Goal: Use online tool/utility

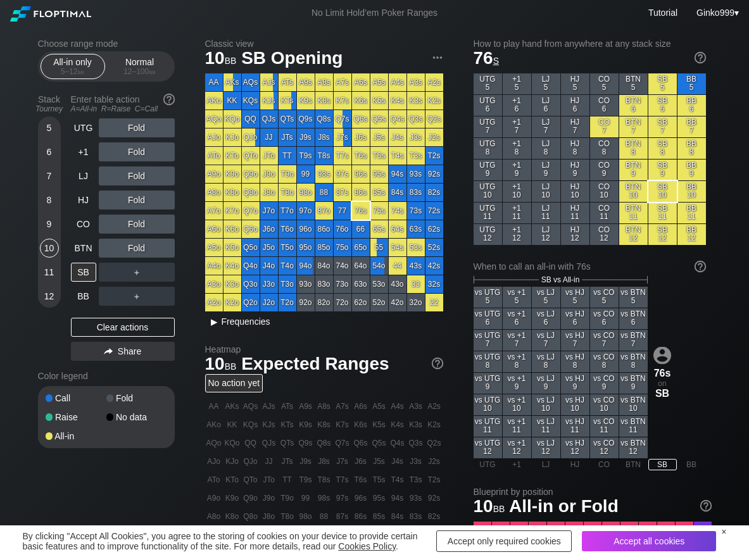
click at [235, 316] on span "▸ Frequencies" at bounding box center [237, 320] width 65 height 15
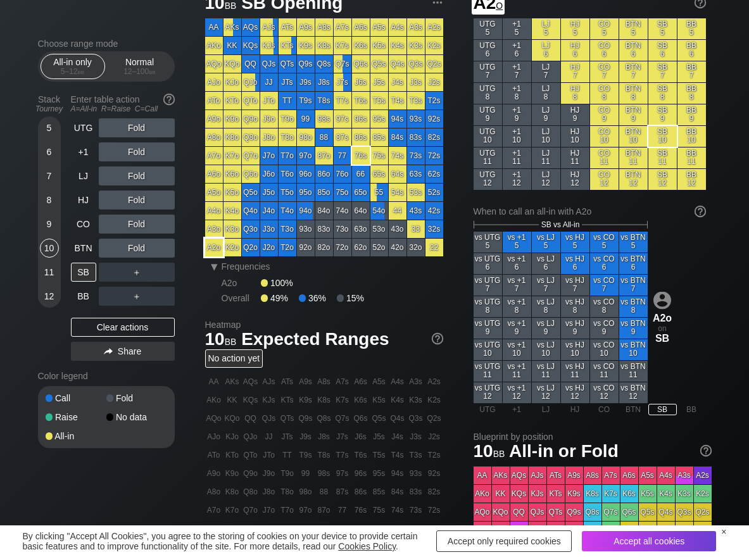
scroll to position [63, 0]
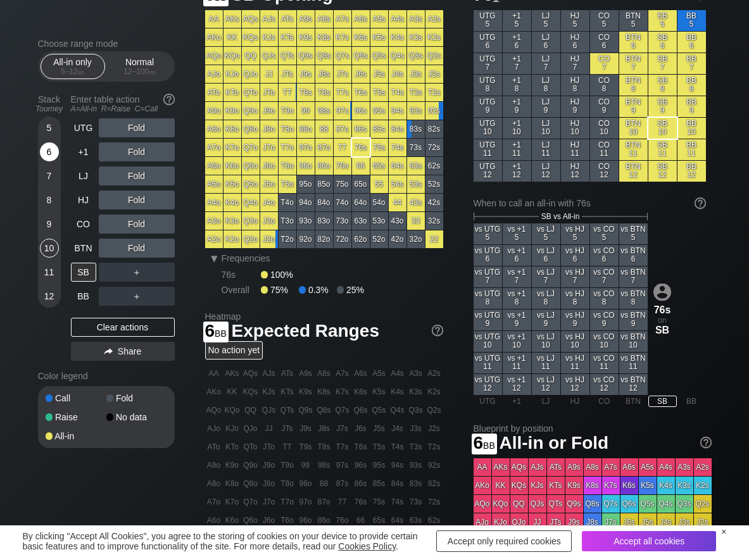
click at [46, 160] on div "6" at bounding box center [49, 151] width 19 height 19
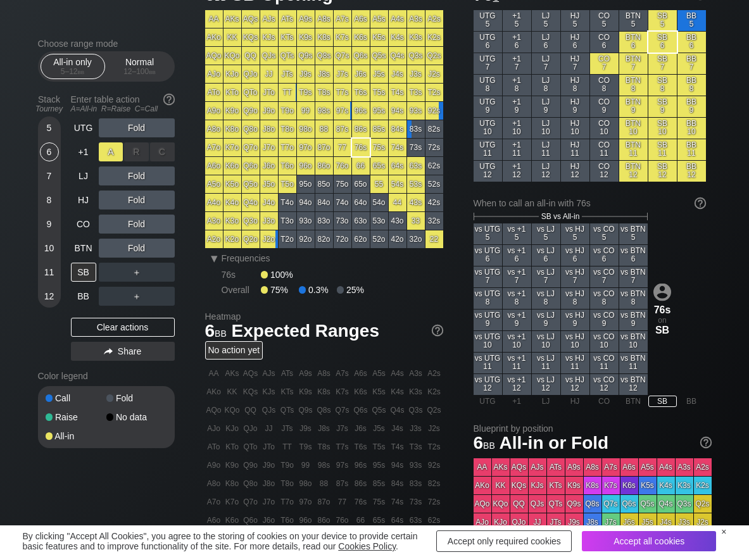
click at [111, 154] on div "A ✕" at bounding box center [111, 151] width 25 height 19
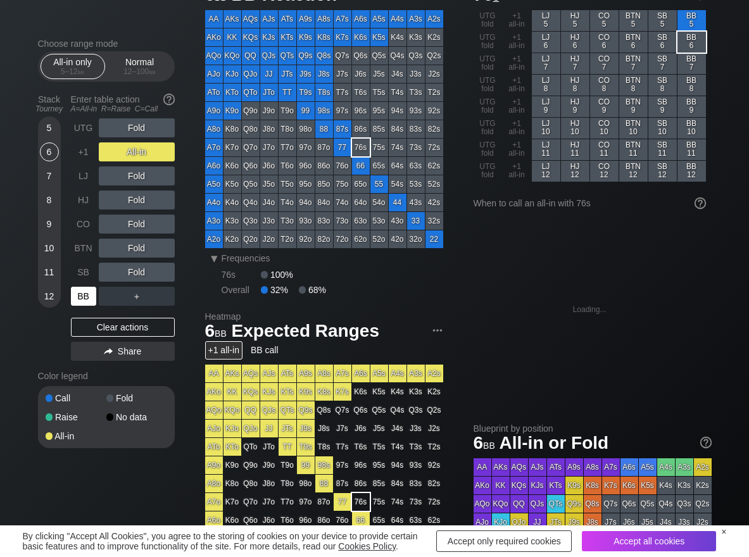
click at [78, 294] on div "BB" at bounding box center [83, 296] width 25 height 19
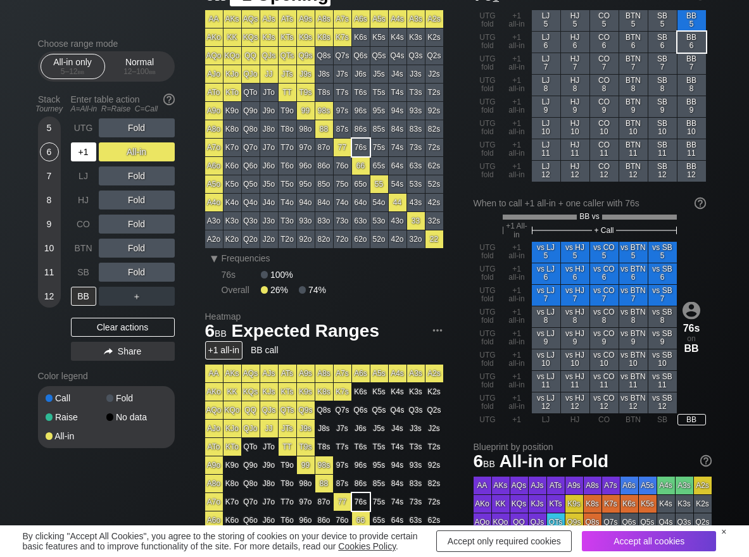
click at [81, 153] on div "+1" at bounding box center [83, 151] width 25 height 19
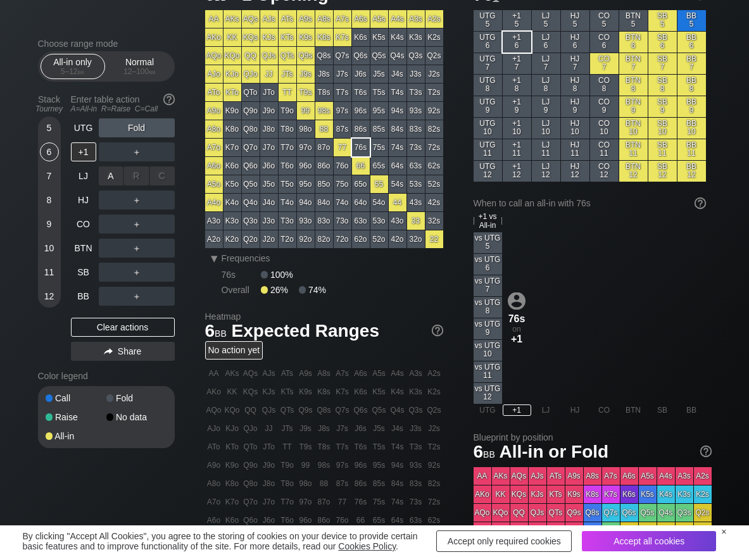
click at [112, 173] on div "A ✕" at bounding box center [111, 176] width 25 height 19
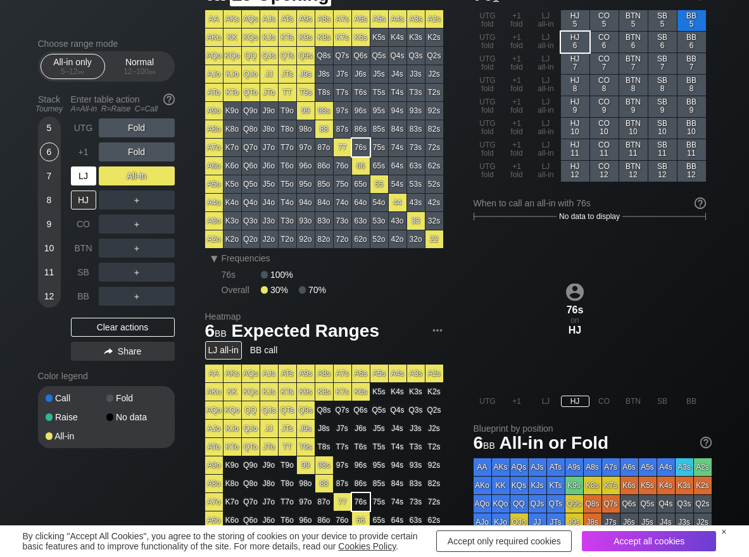
click at [92, 175] on div "LJ" at bounding box center [83, 176] width 25 height 19
